Goal: Task Accomplishment & Management: Manage account settings

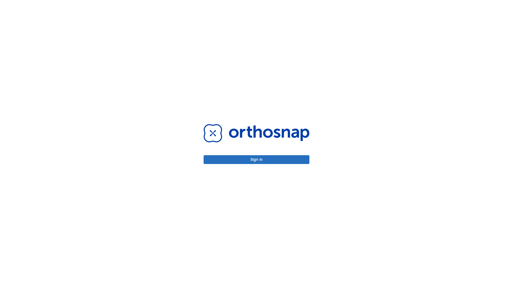
click at [256, 160] on button "Sign in" at bounding box center [257, 159] width 106 height 9
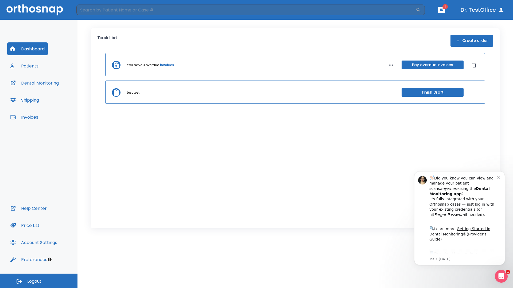
click at [39, 281] on span "Logout" at bounding box center [34, 282] width 14 height 6
